Goal: Task Accomplishment & Management: Manage account settings

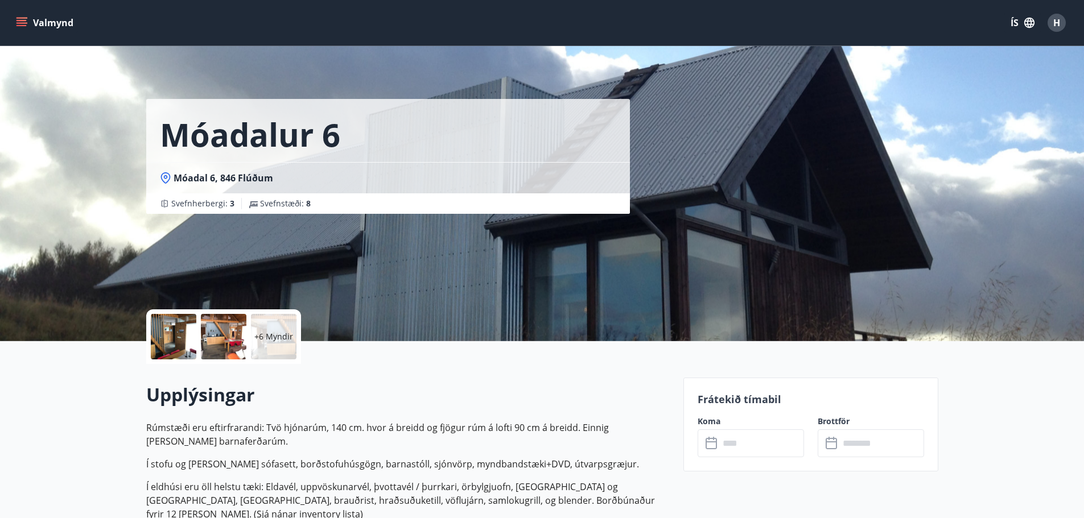
click at [36, 14] on button "Valmynd" at bounding box center [46, 23] width 64 height 20
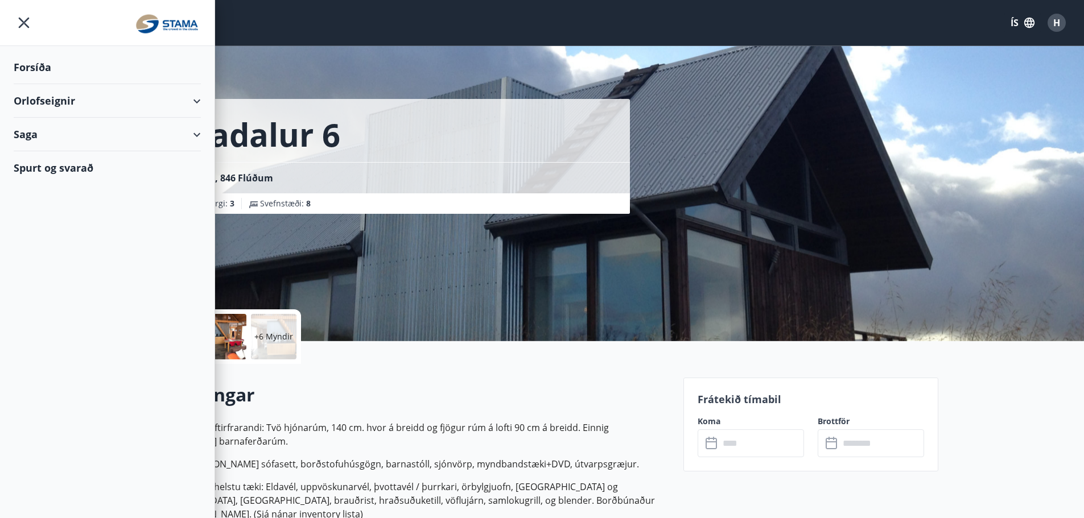
click at [1065, 26] on div "H" at bounding box center [1056, 23] width 18 height 18
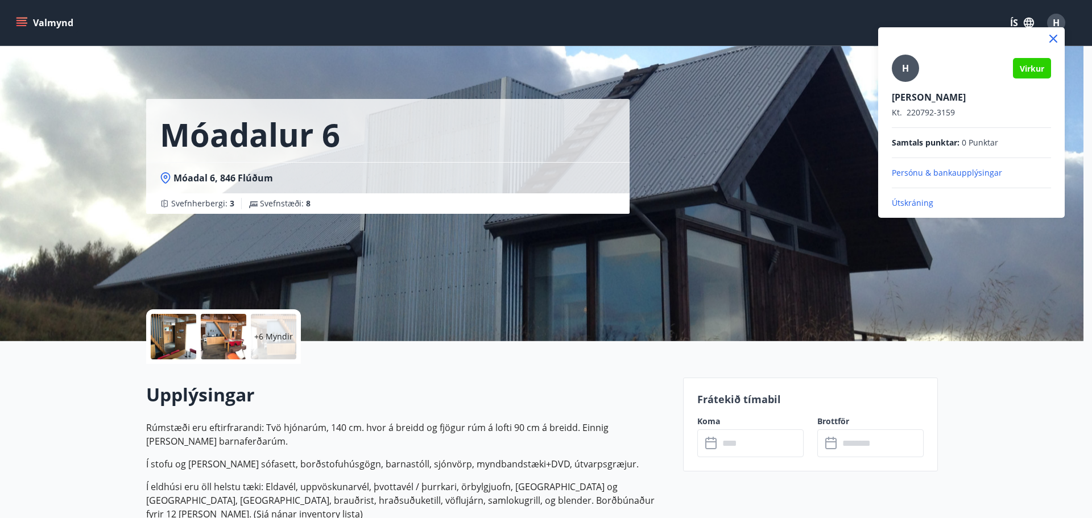
click at [912, 202] on p "Útskráning" at bounding box center [971, 202] width 159 height 11
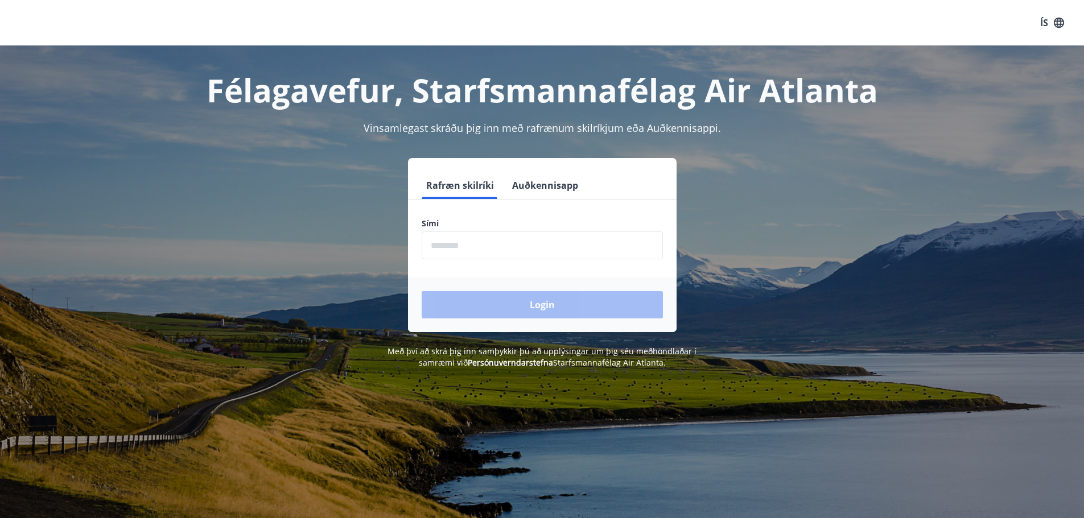
click at [498, 247] on input "phone" at bounding box center [541, 245] width 241 height 28
type input "********"
click at [502, 307] on button "Login" at bounding box center [541, 304] width 241 height 27
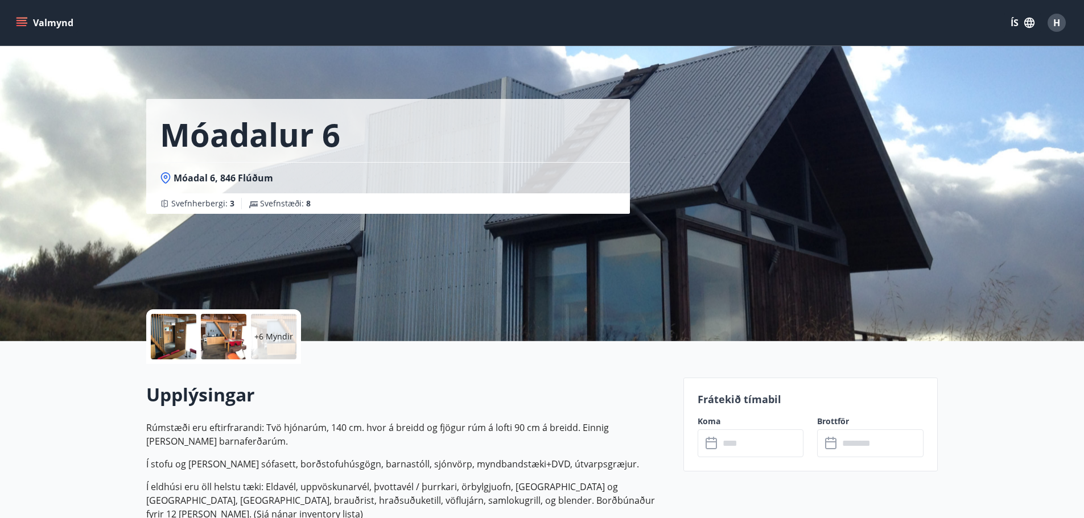
click at [15, 26] on button "Valmynd" at bounding box center [46, 23] width 64 height 20
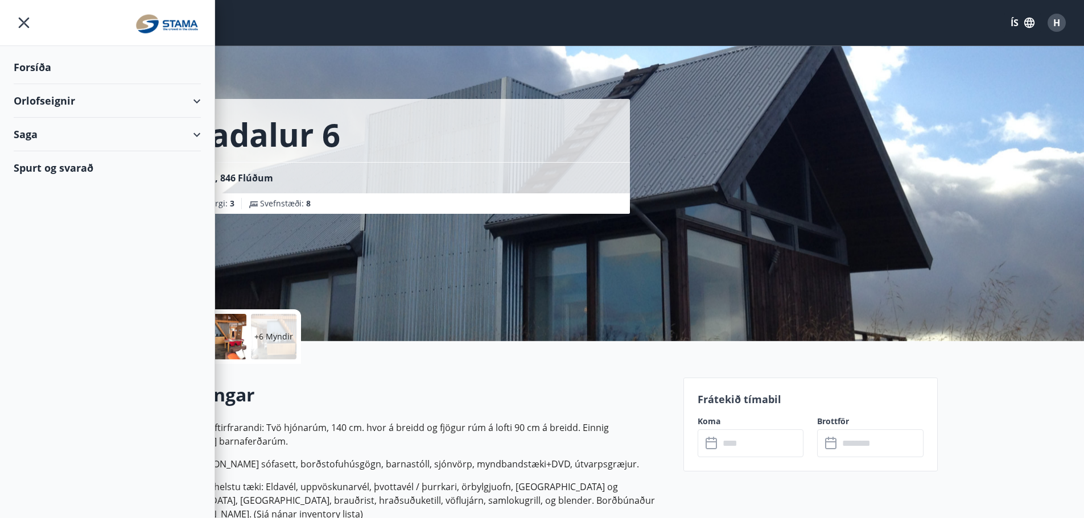
click at [160, 131] on div "Saga" at bounding box center [107, 135] width 187 height 34
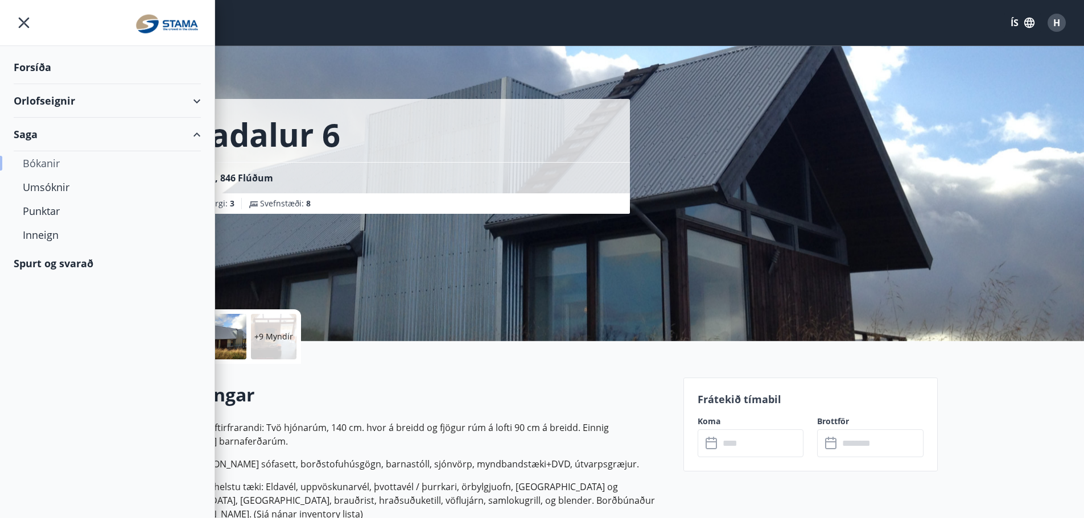
click at [93, 163] on div "Bókanir" at bounding box center [107, 163] width 169 height 24
